Goal: Use online tool/utility: Utilize a website feature to perform a specific function

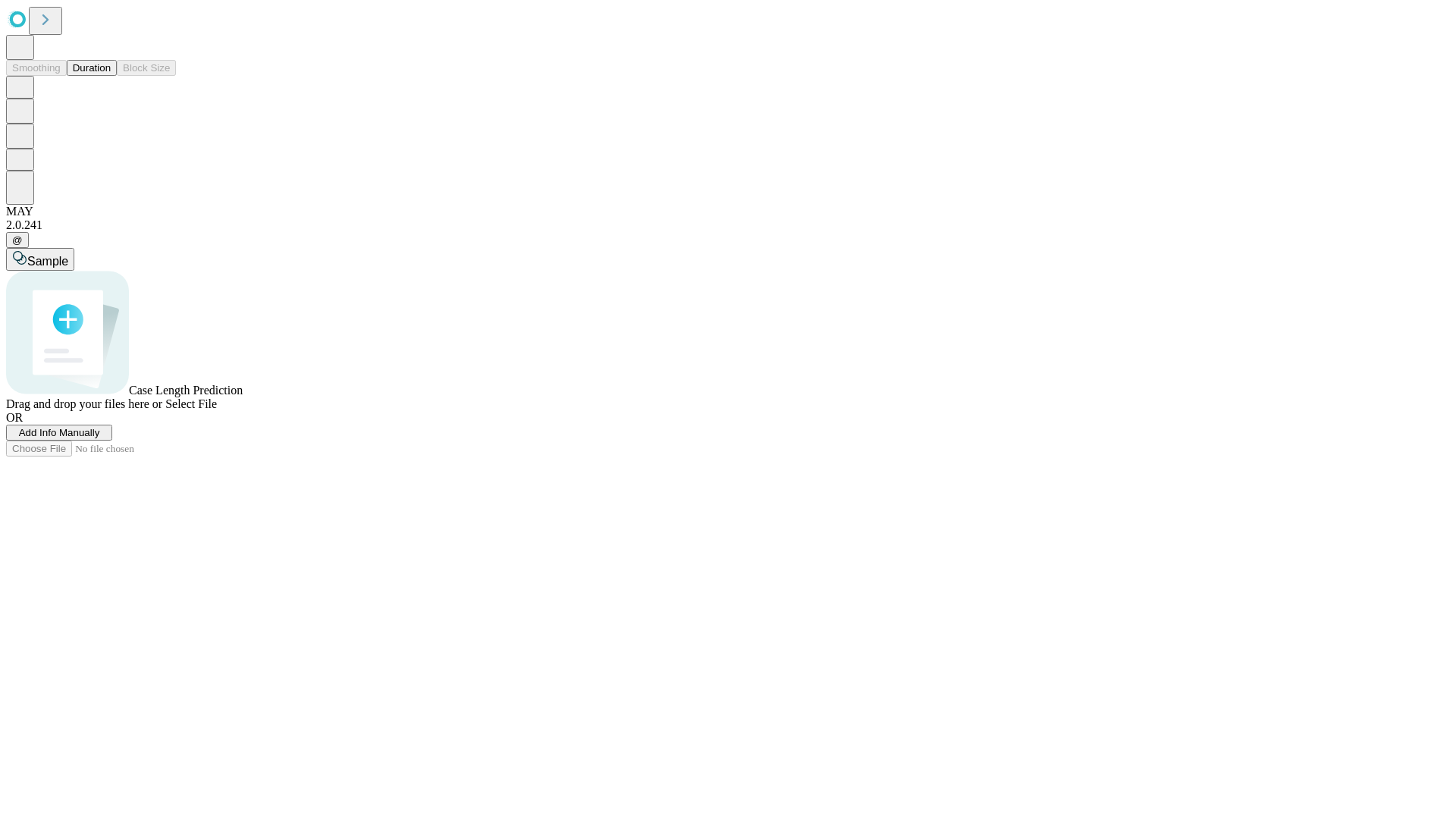
click at [111, 76] on button "Duration" at bounding box center [92, 68] width 50 height 16
click at [68, 255] on span "Sample" at bounding box center [48, 261] width 41 height 13
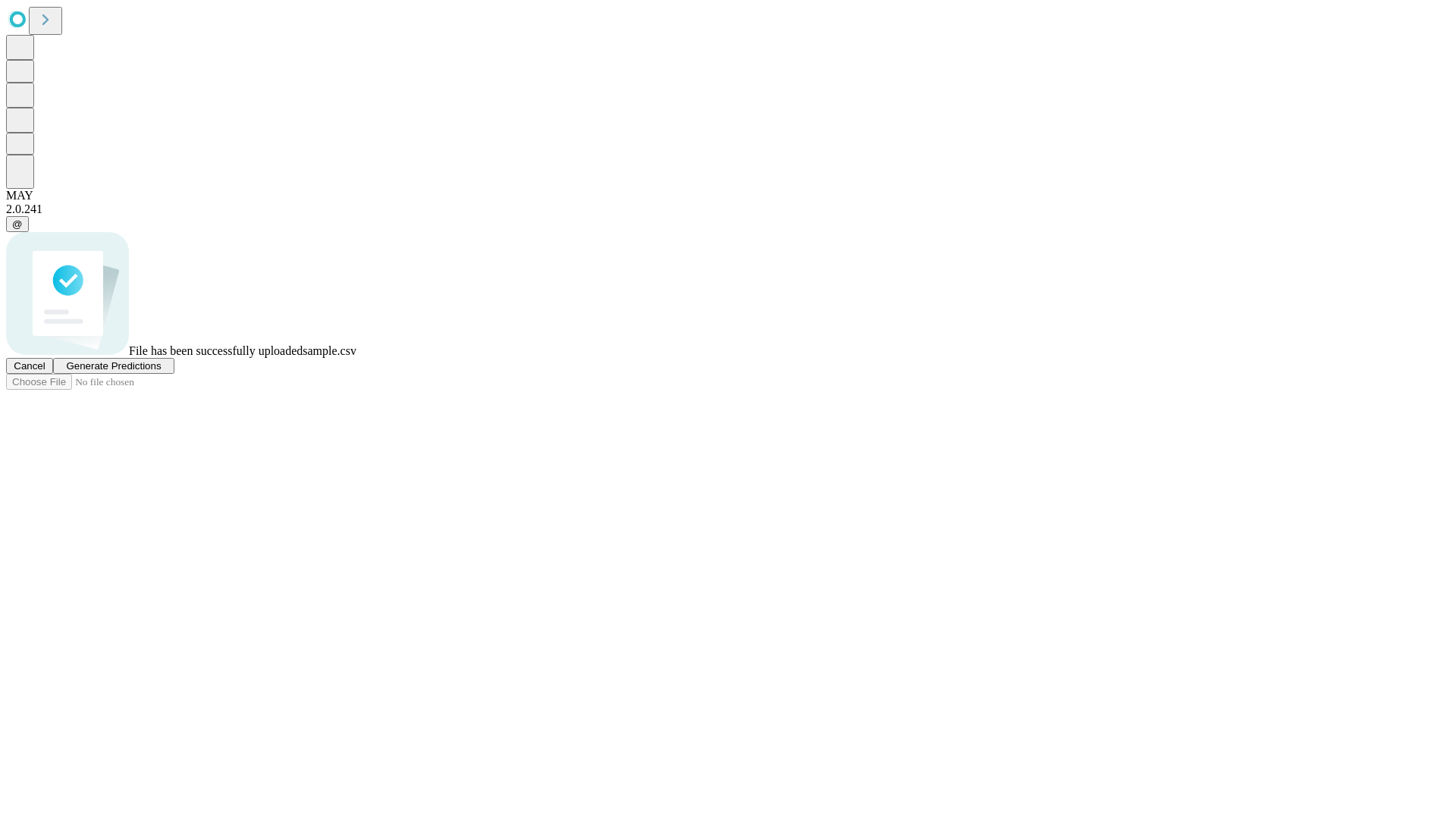
click at [161, 371] on span "Generate Predictions" at bounding box center [114, 366] width 95 height 12
